Goal: Information Seeking & Learning: Learn about a topic

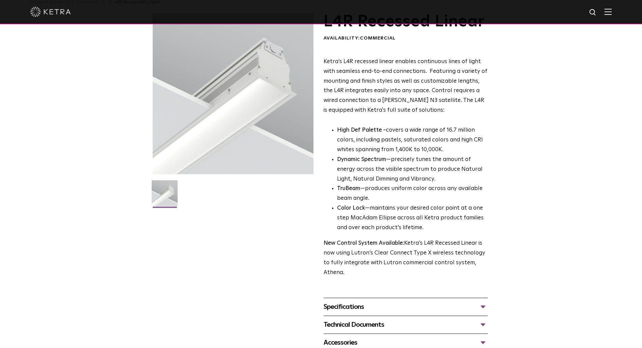
scroll to position [101, 0]
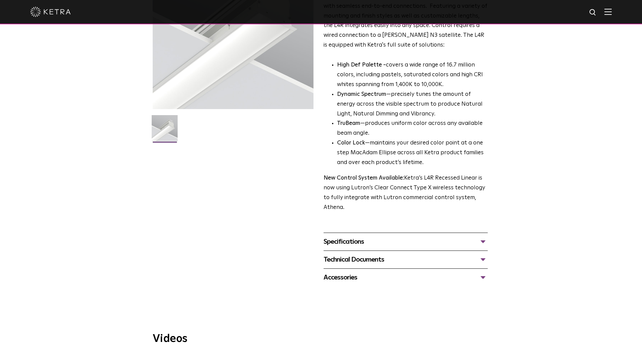
click at [373, 241] on div "Specifications" at bounding box center [406, 241] width 164 height 11
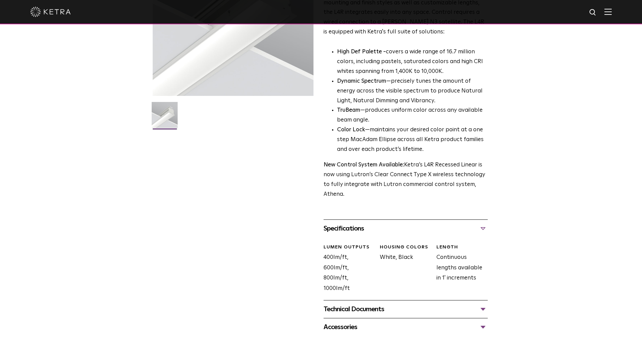
scroll to position [135, 0]
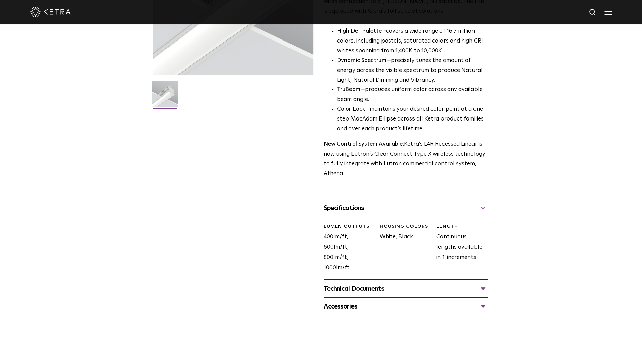
click at [402, 288] on div "Technical Documents" at bounding box center [406, 288] width 164 height 11
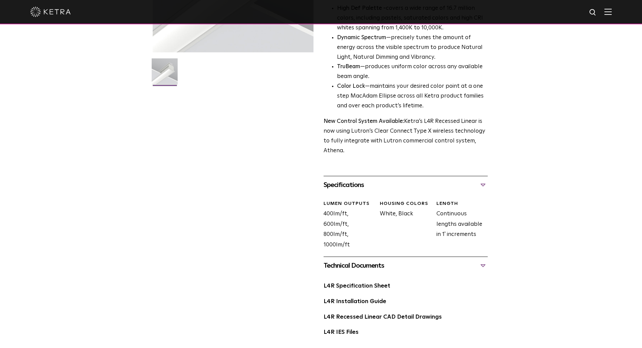
scroll to position [169, 0]
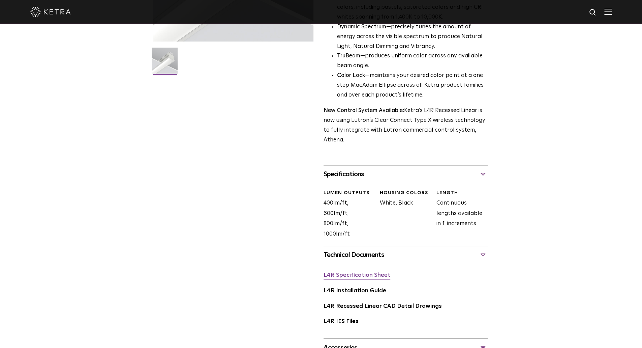
click at [378, 276] on link "L4R Specification Sheet" at bounding box center [357, 275] width 67 height 6
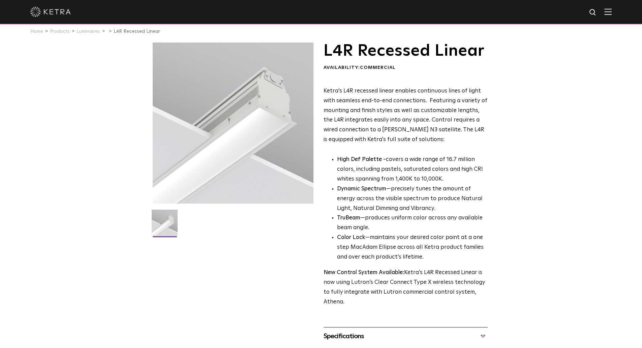
scroll to position [0, 0]
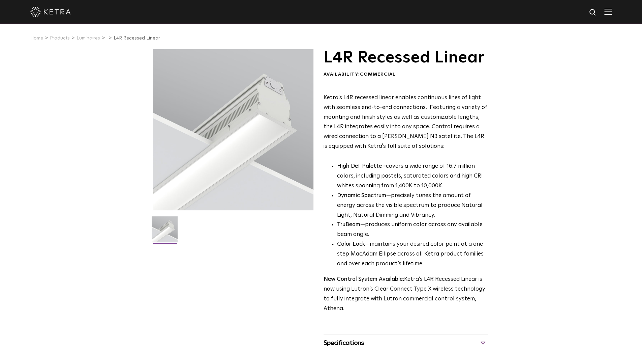
click at [86, 37] on link "Luminaires" at bounding box center [89, 38] width 24 height 5
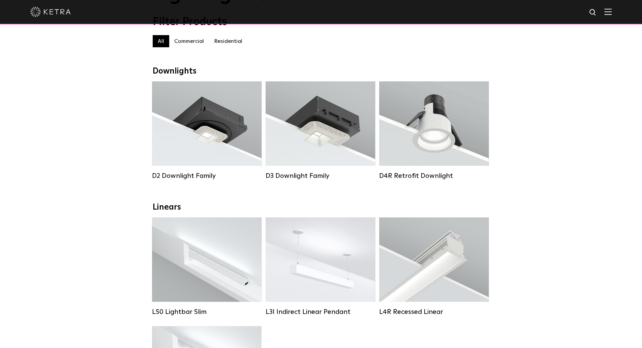
scroll to position [135, 0]
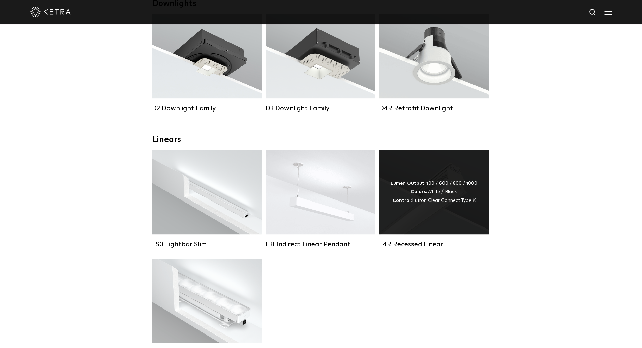
click at [419, 219] on div "Lumen Output: 400 / 600 / 800 / 1000 Colors: White / Black Control: Lutron Clea…" at bounding box center [434, 192] width 110 height 84
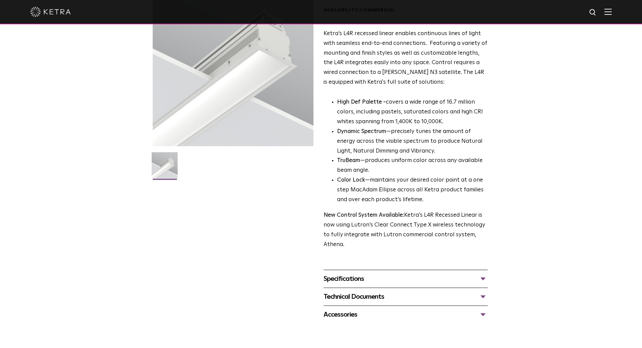
scroll to position [67, 0]
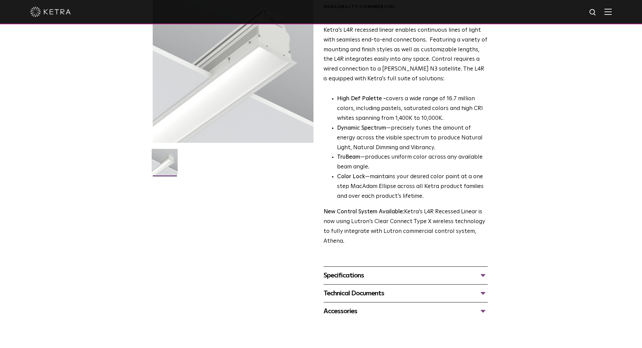
click at [380, 277] on div "Specifications" at bounding box center [406, 275] width 164 height 11
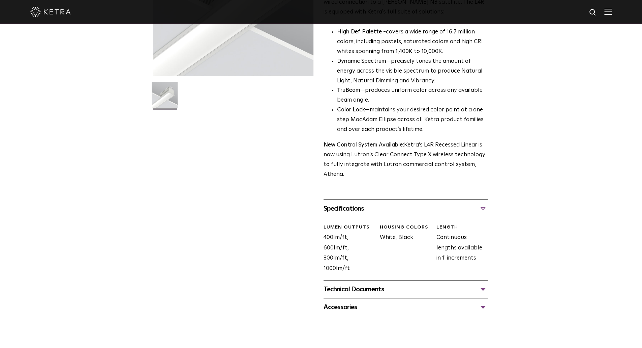
scroll to position [135, 0]
click at [421, 292] on div "Technical Documents" at bounding box center [406, 288] width 164 height 11
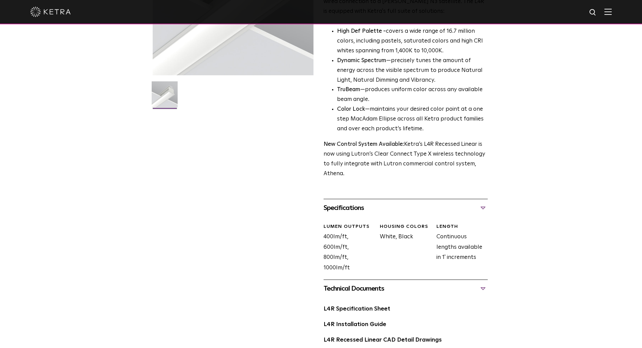
scroll to position [0, 0]
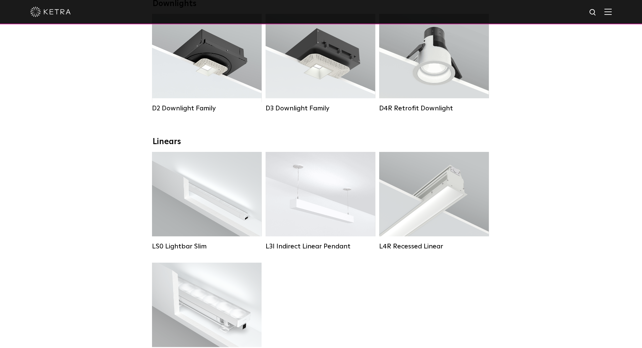
scroll to position [202, 0]
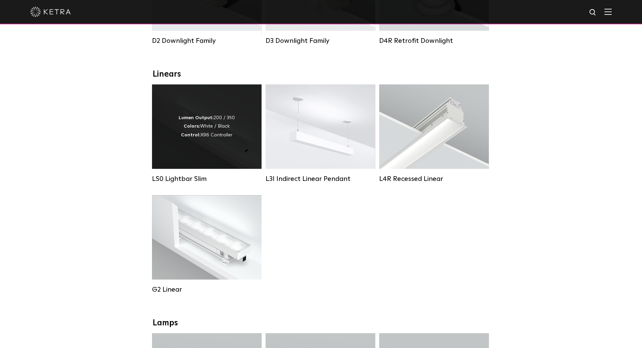
click at [214, 138] on div "Lumen Output: 200 / 350 Colors: White / Black Control: X96 Controller" at bounding box center [207, 127] width 56 height 26
